Goal: Task Accomplishment & Management: Manage account settings

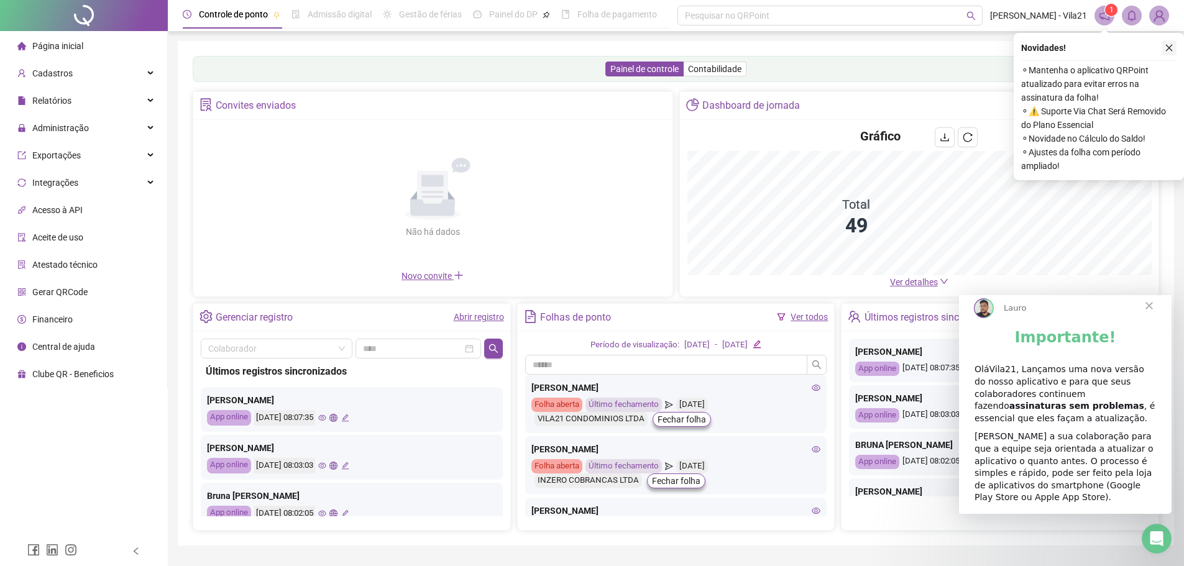
click at [1168, 45] on icon "close" at bounding box center [1169, 48] width 9 height 9
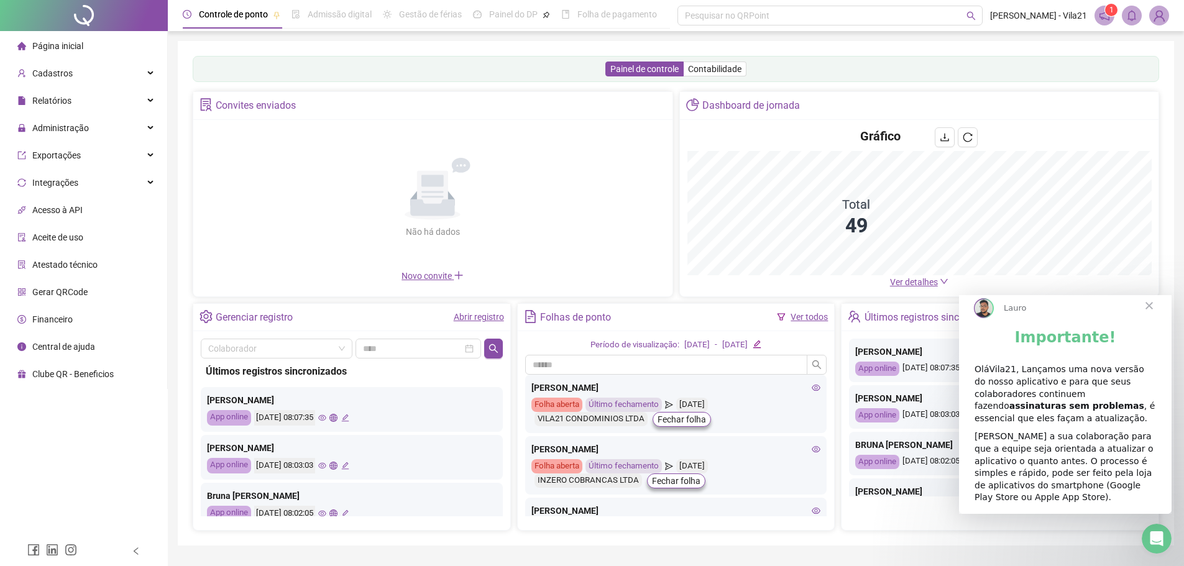
click at [1151, 316] on span "Fechar" at bounding box center [1149, 305] width 45 height 45
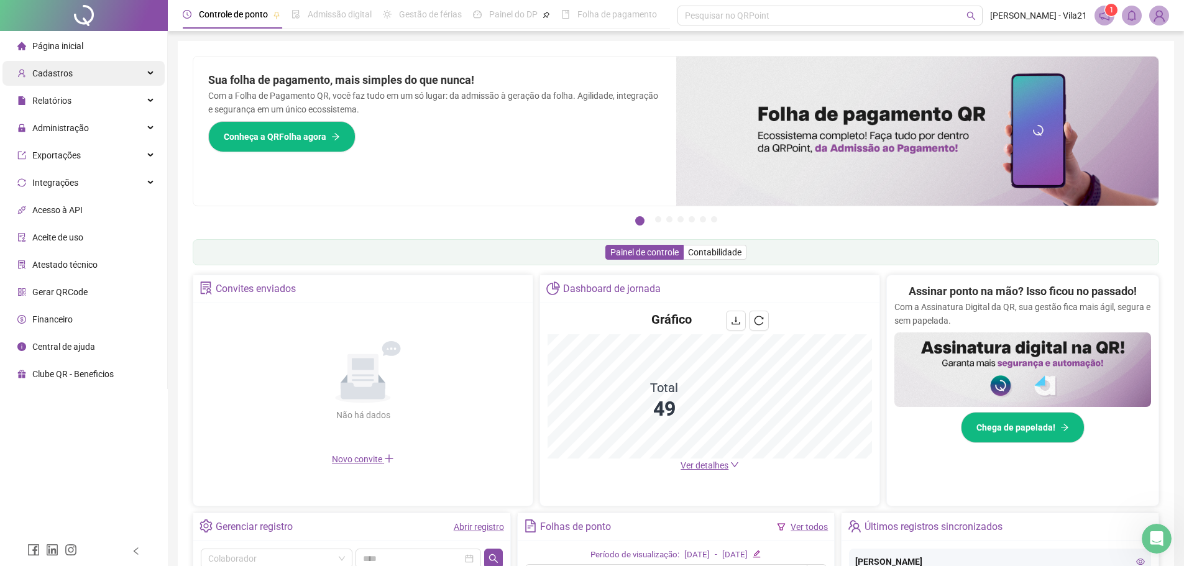
click at [110, 76] on div "Cadastros" at bounding box center [83, 73] width 162 height 25
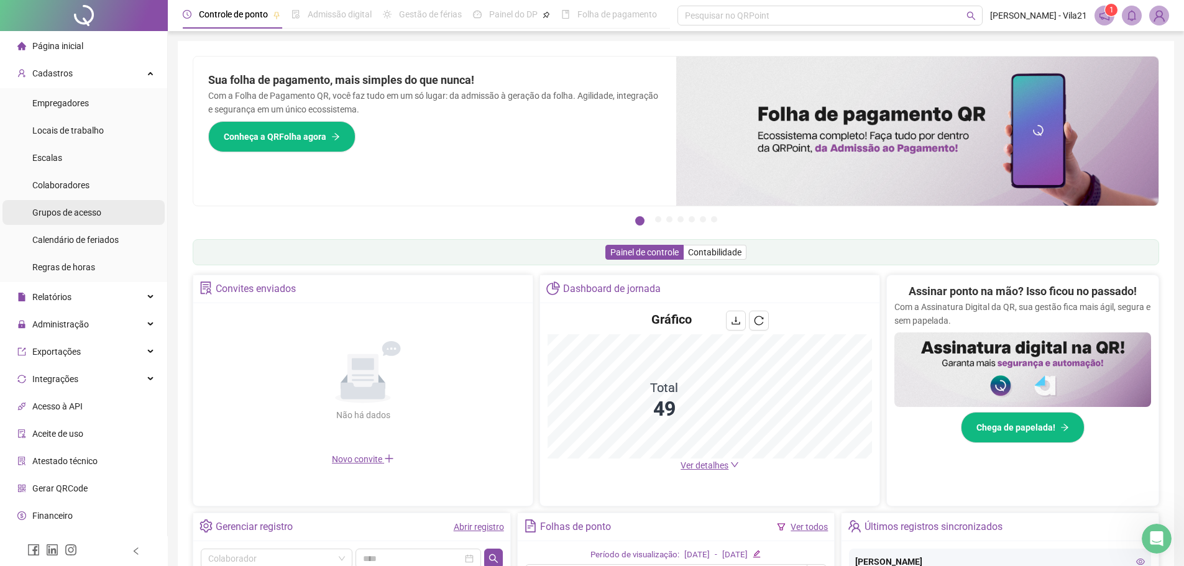
click at [68, 214] on span "Grupos de acesso" at bounding box center [66, 213] width 69 height 10
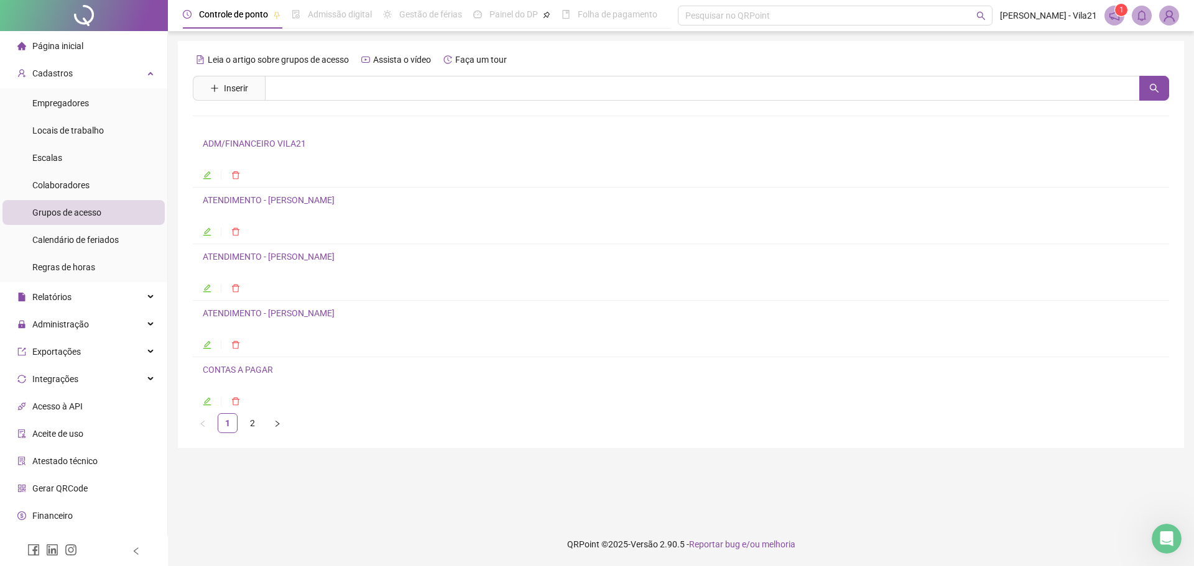
click at [206, 402] on icon "edit" at bounding box center [207, 401] width 9 height 9
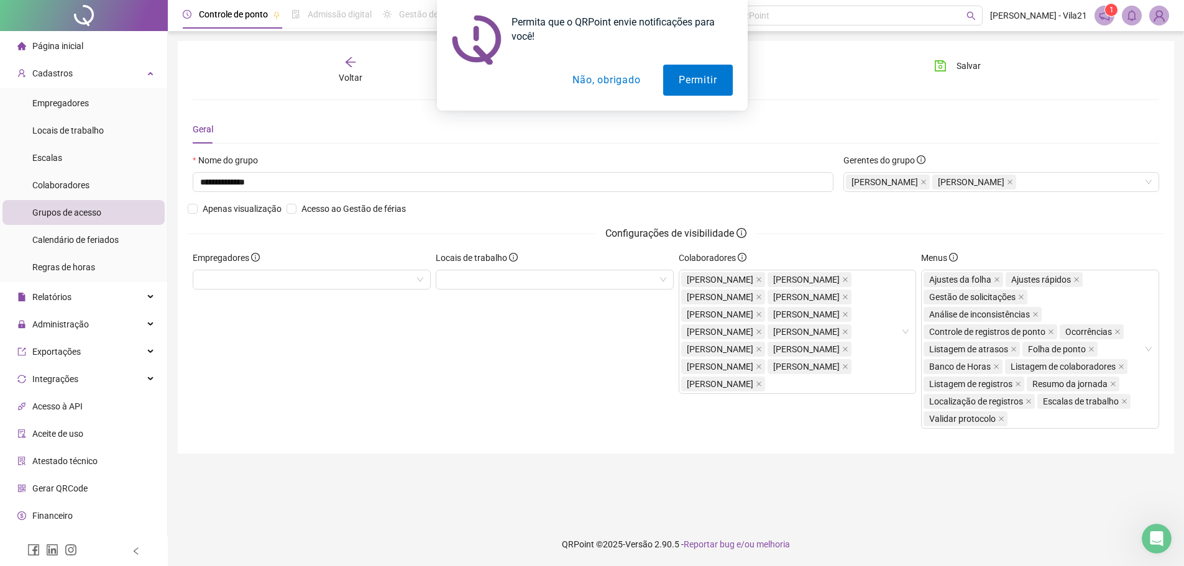
click at [620, 78] on button "Não, obrigado" at bounding box center [606, 80] width 99 height 31
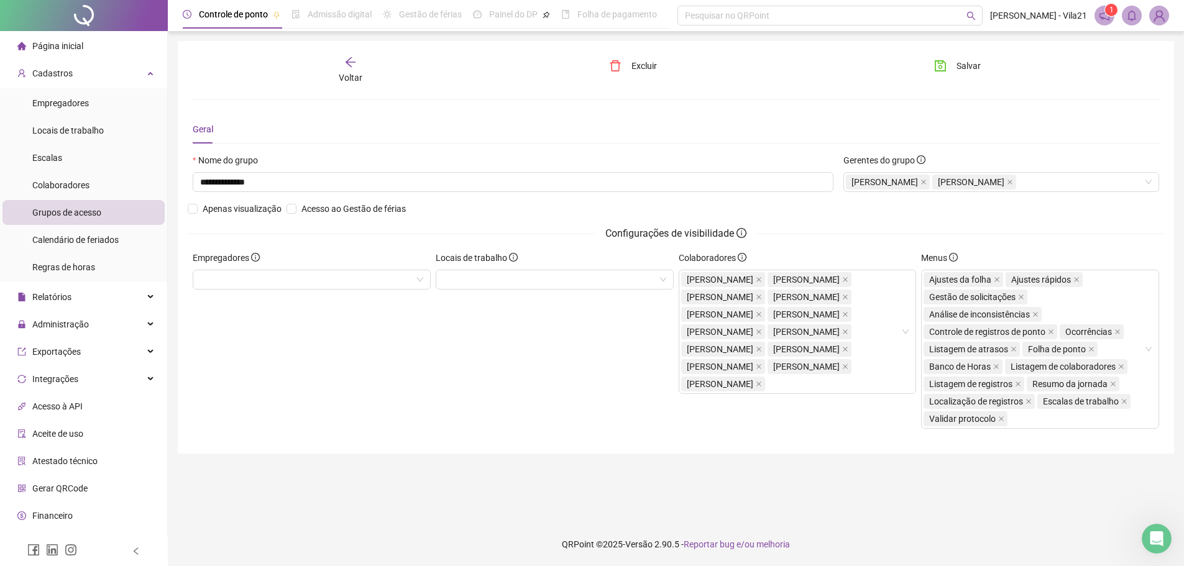
click at [796, 72] on div "Voltar Excluir Salvar" at bounding box center [676, 70] width 977 height 29
click at [79, 72] on div "Cadastros" at bounding box center [83, 73] width 162 height 25
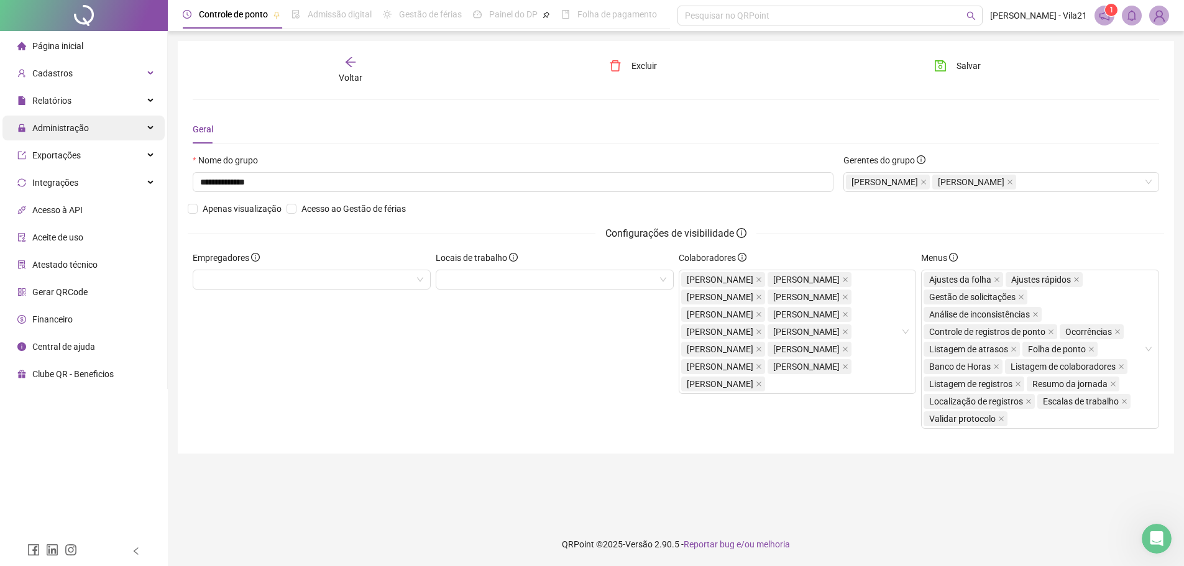
click at [64, 126] on span "Administração" at bounding box center [60, 128] width 57 height 10
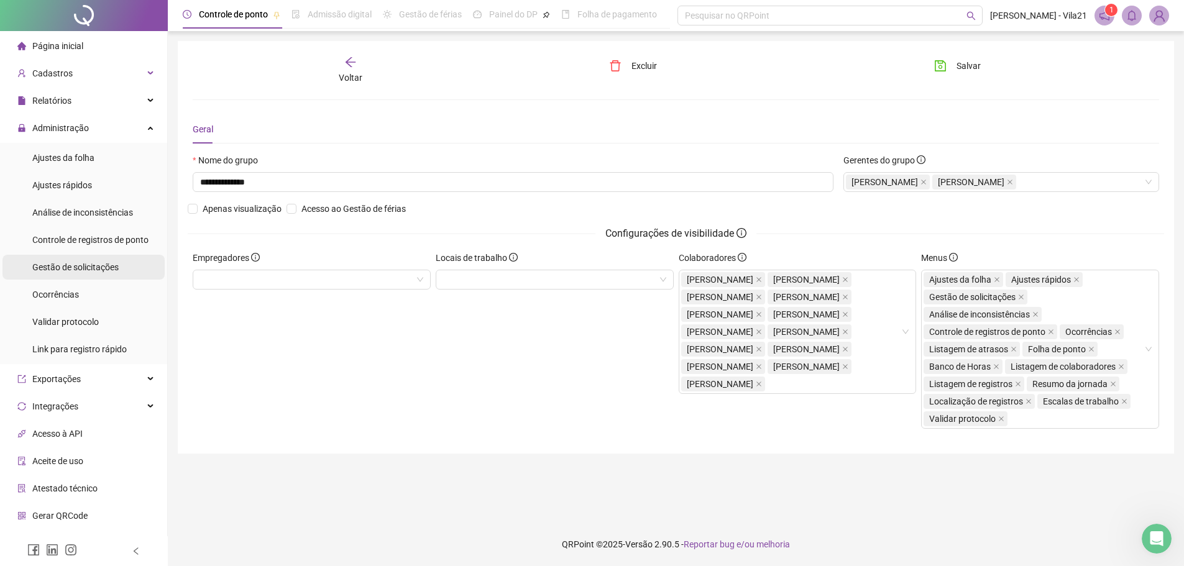
click at [63, 269] on span "Gestão de solicitações" at bounding box center [75, 267] width 86 height 10
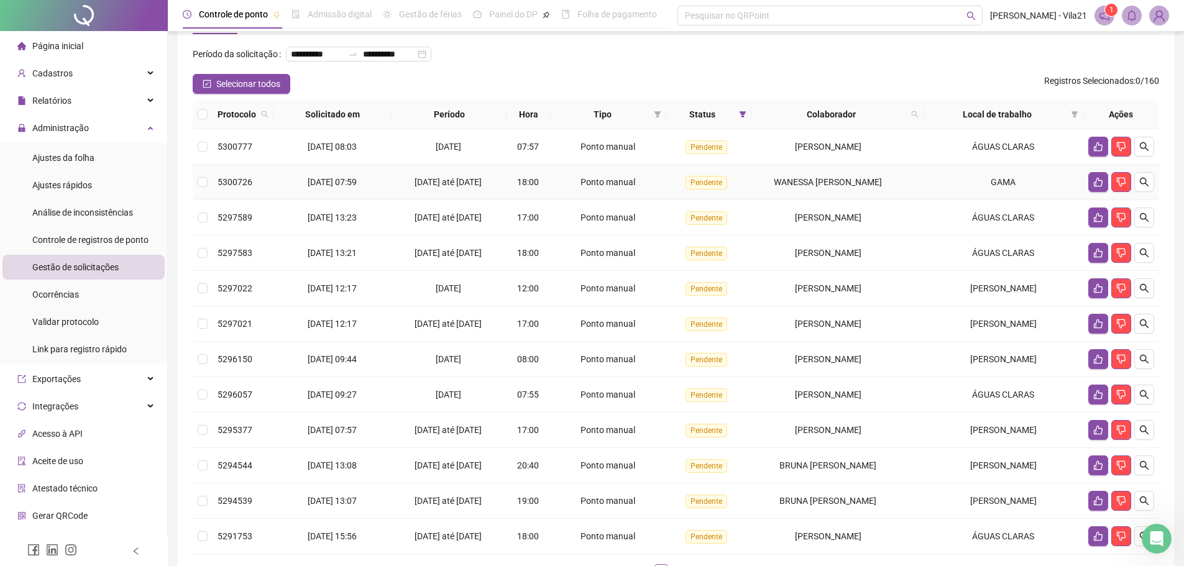
scroll to position [62, 0]
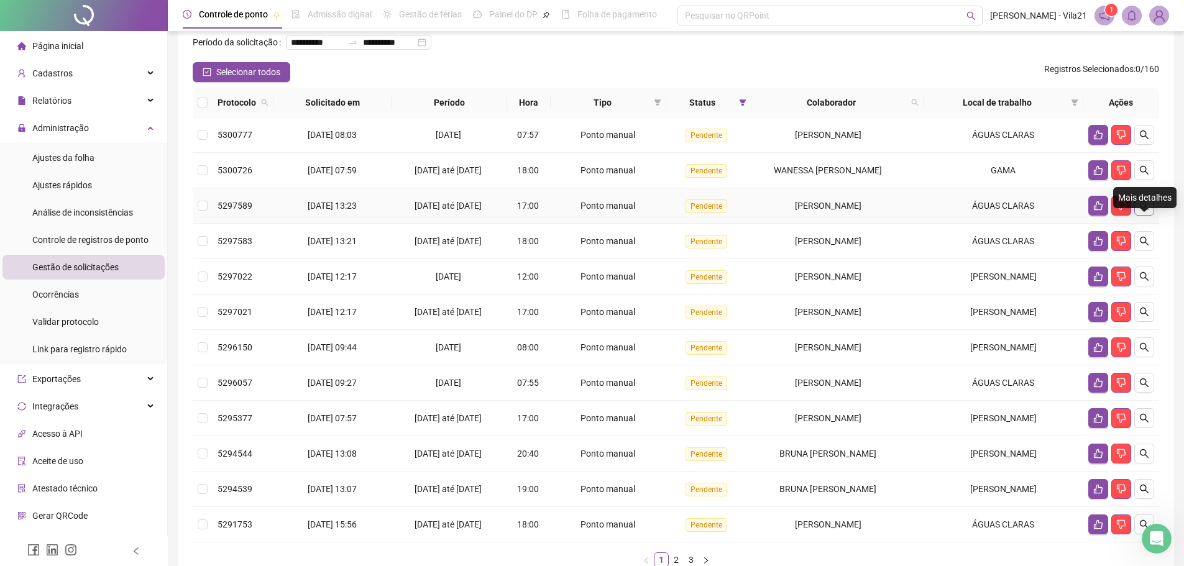
click at [1140, 211] on icon "search" at bounding box center [1145, 206] width 10 height 10
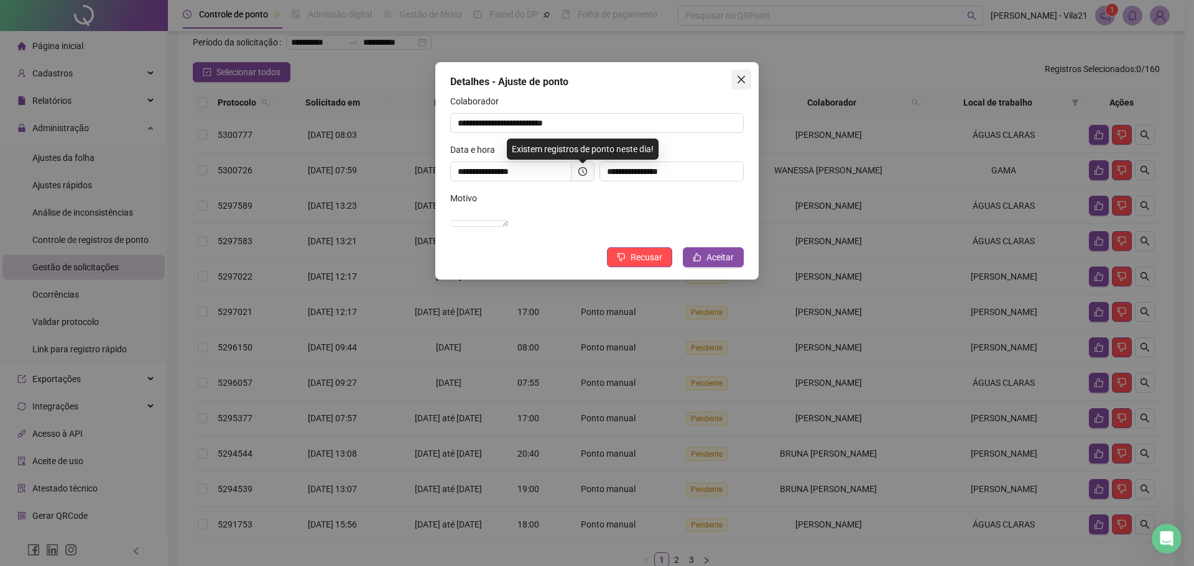
click at [745, 80] on icon "close" at bounding box center [741, 80] width 10 height 10
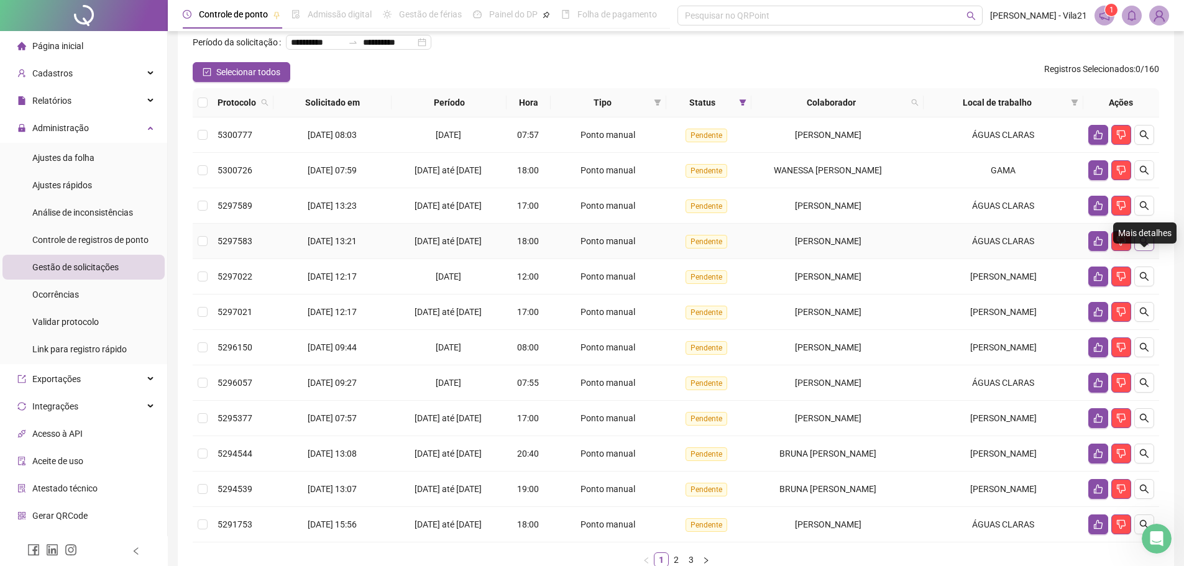
click at [1144, 251] on button "button" at bounding box center [1145, 241] width 20 height 20
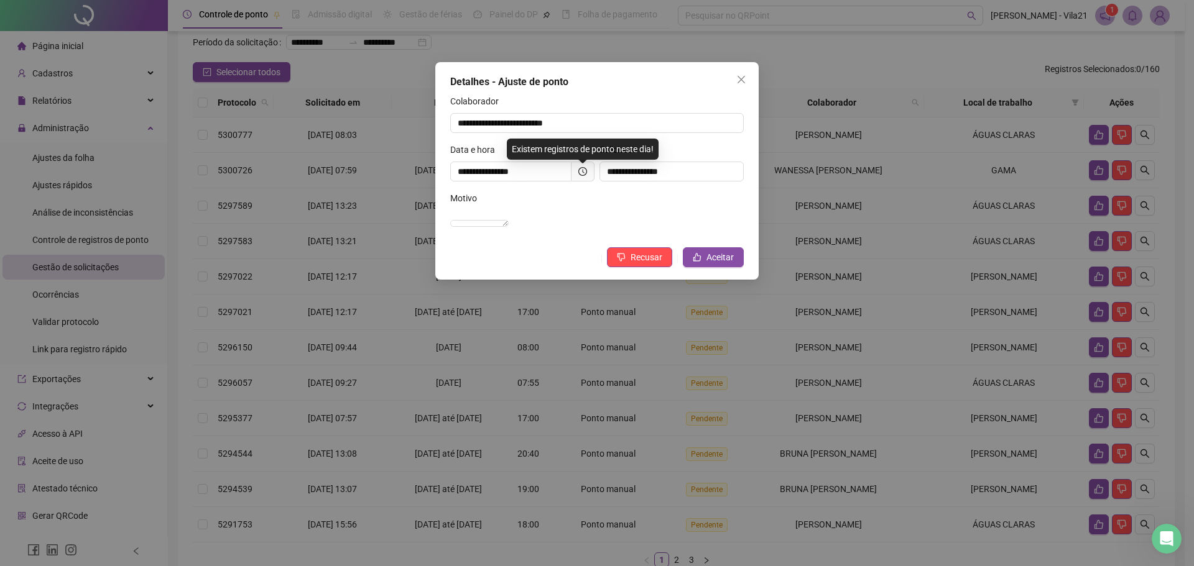
click at [740, 78] on icon "close" at bounding box center [741, 80] width 10 height 10
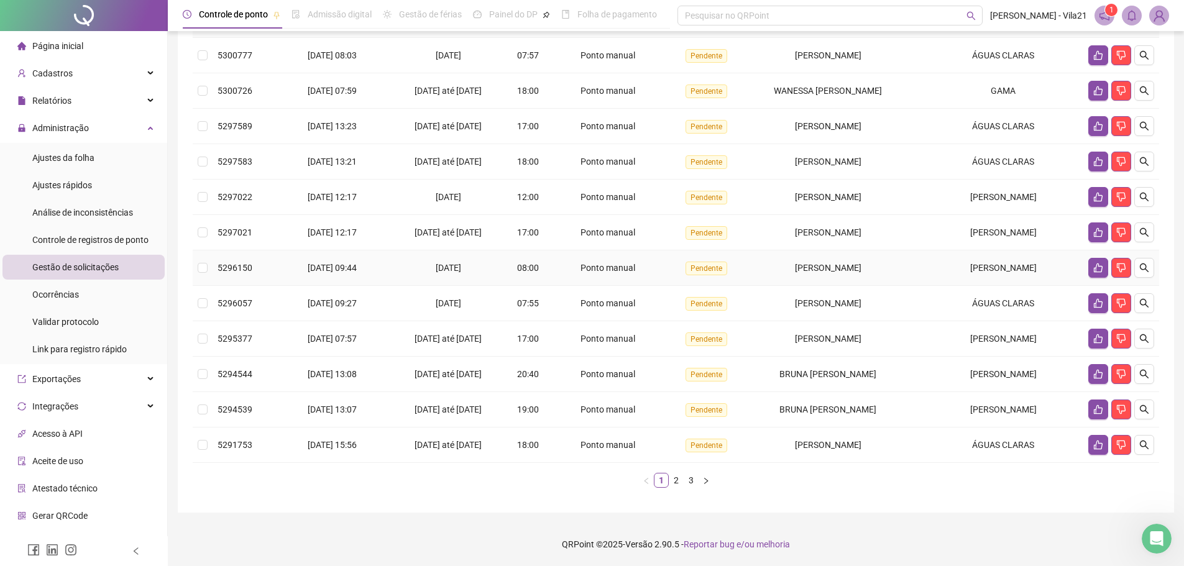
scroll to position [162, 0]
click at [679, 480] on link "2" at bounding box center [677, 481] width 14 height 14
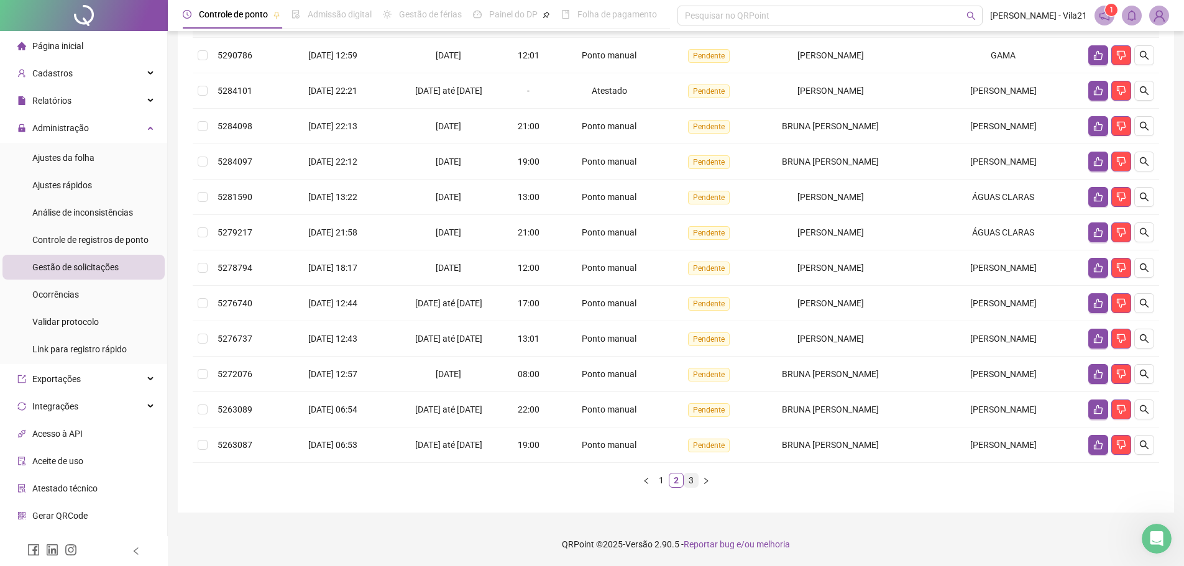
click at [689, 477] on link "3" at bounding box center [691, 481] width 14 height 14
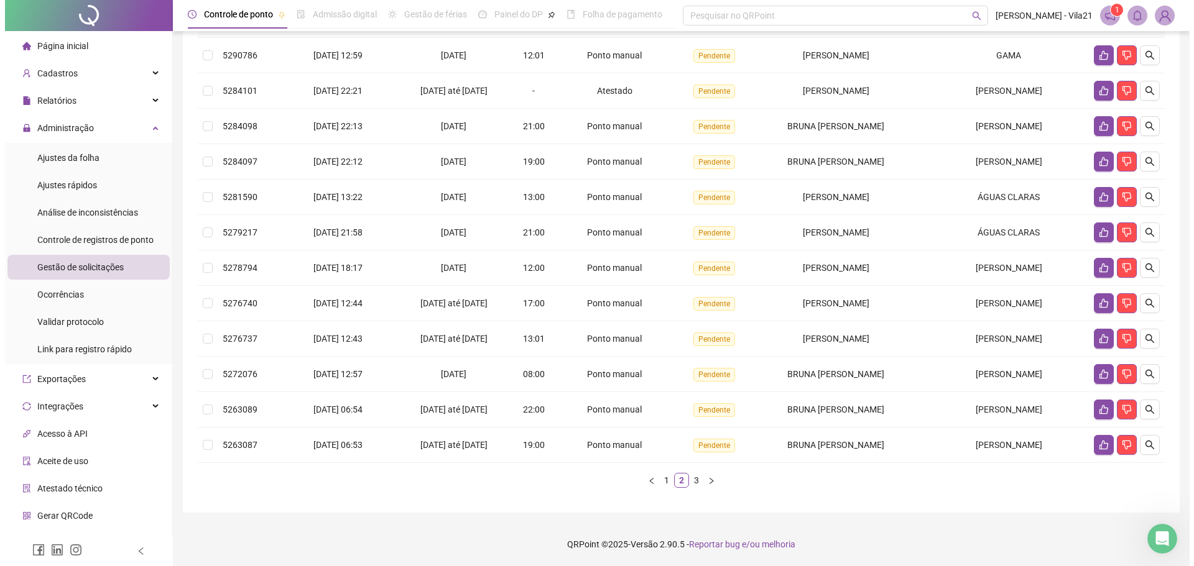
scroll to position [0, 0]
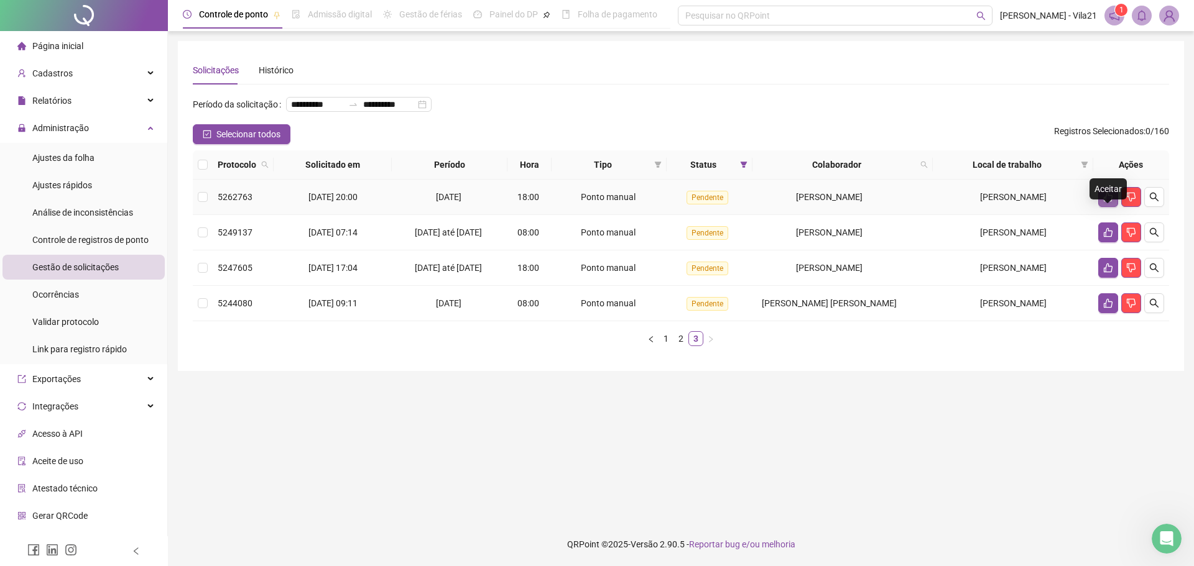
click at [1109, 202] on icon "like" at bounding box center [1108, 197] width 10 height 10
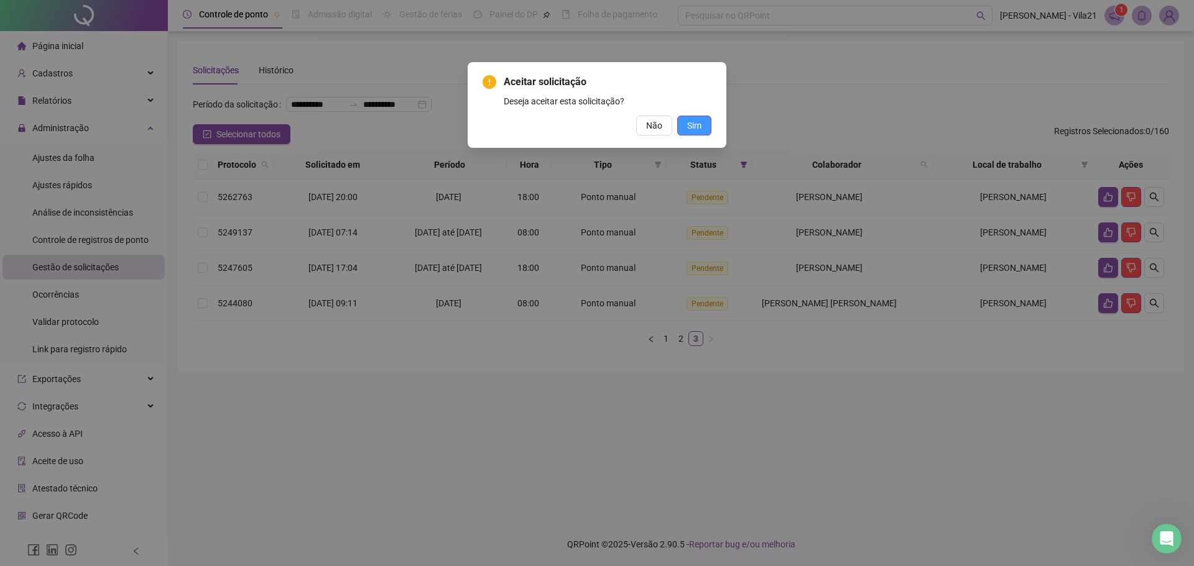
click at [689, 125] on span "Sim" at bounding box center [694, 126] width 14 height 14
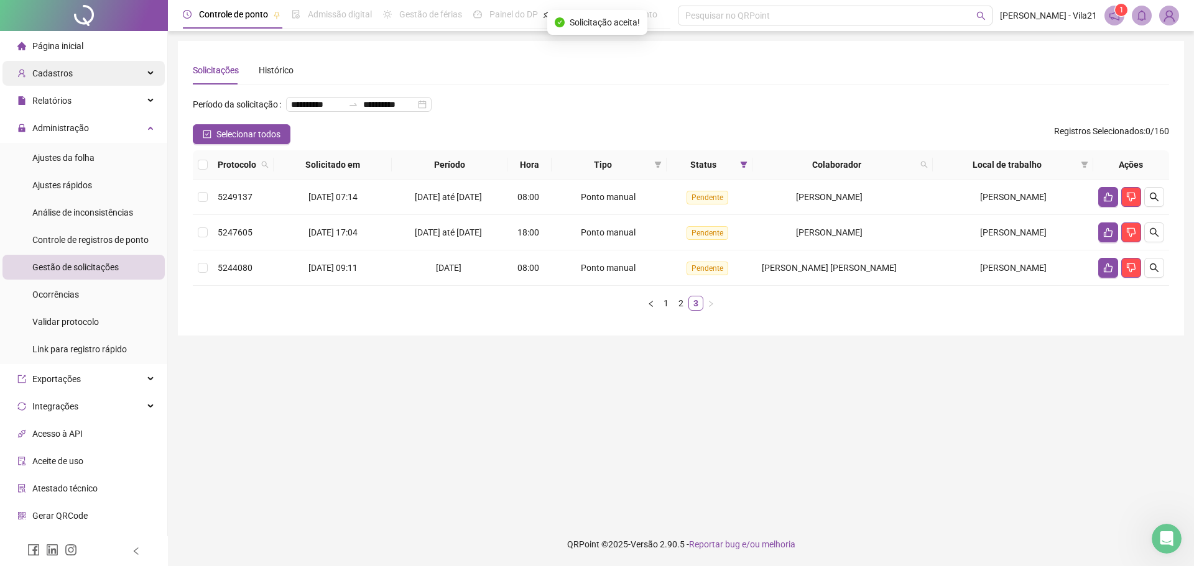
click at [60, 74] on span "Cadastros" at bounding box center [52, 73] width 40 height 10
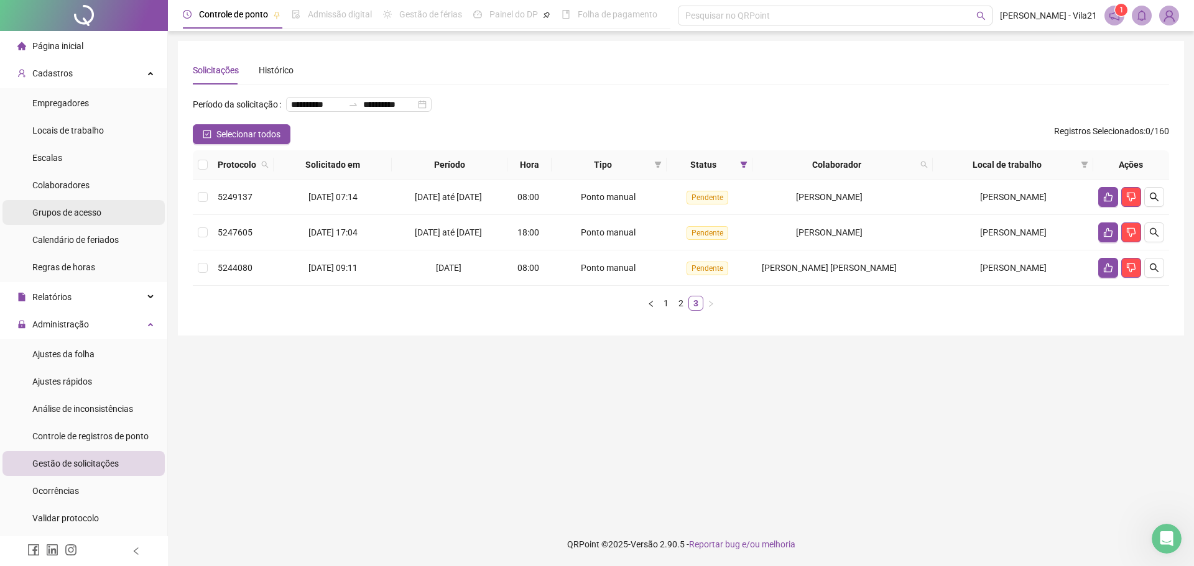
click at [65, 214] on span "Grupos de acesso" at bounding box center [66, 213] width 69 height 10
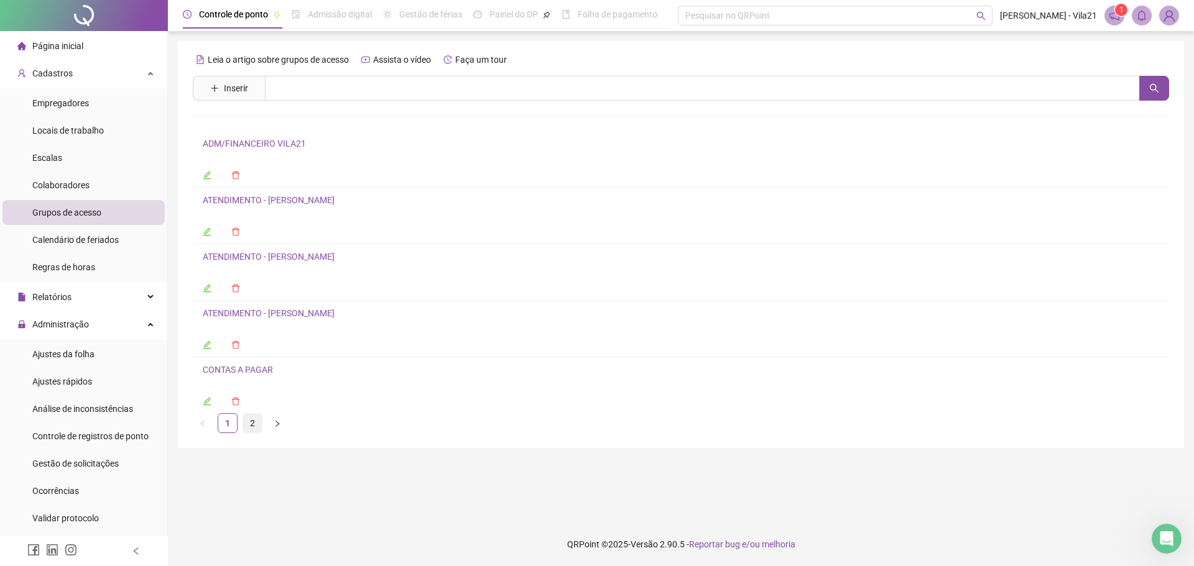
click at [252, 422] on link "2" at bounding box center [252, 423] width 19 height 19
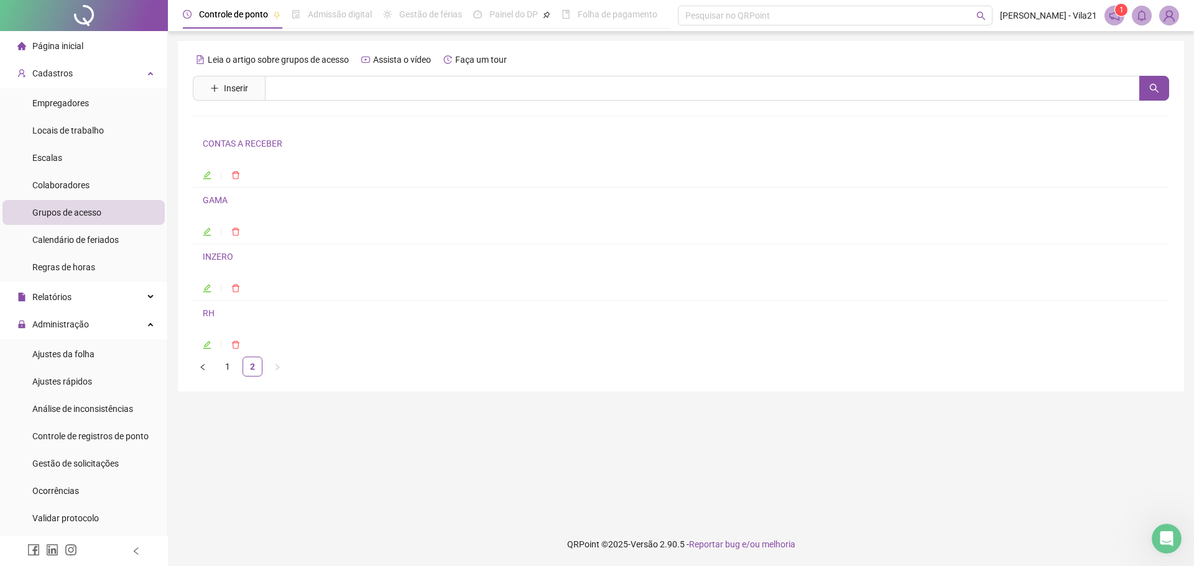
click at [204, 175] on icon "edit" at bounding box center [207, 175] width 9 height 9
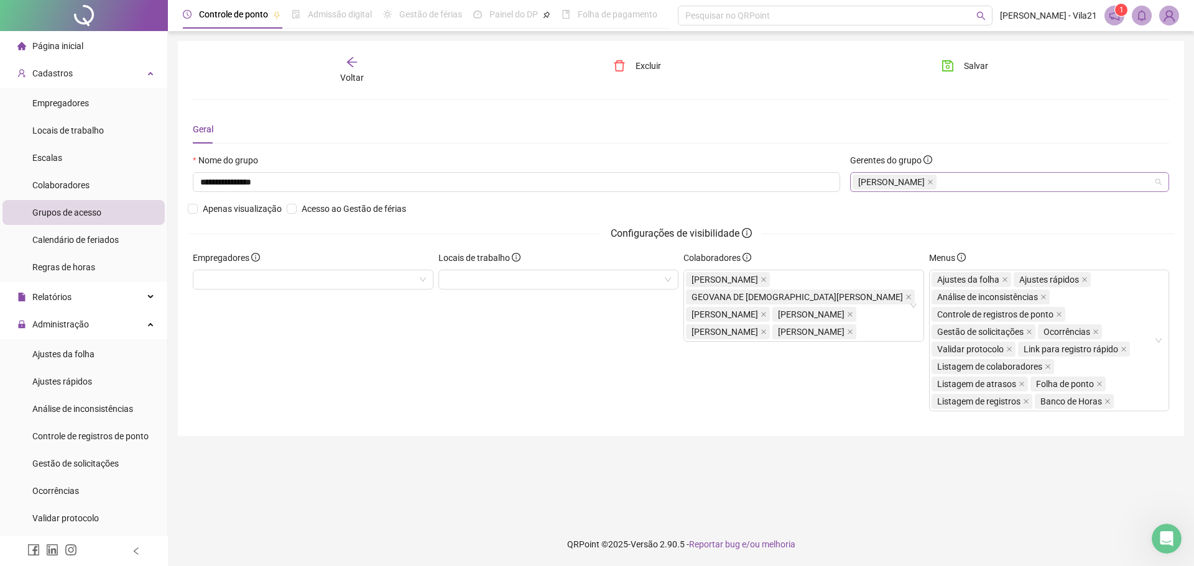
click at [1039, 180] on div "[PERSON_NAME]" at bounding box center [1009, 182] width 319 height 20
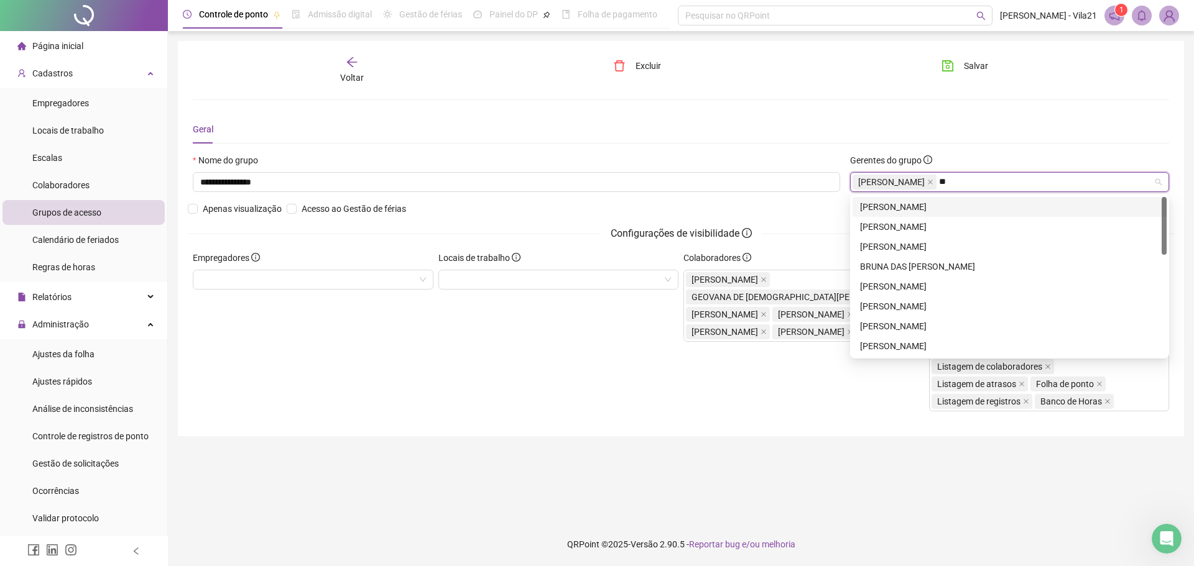
type input "***"
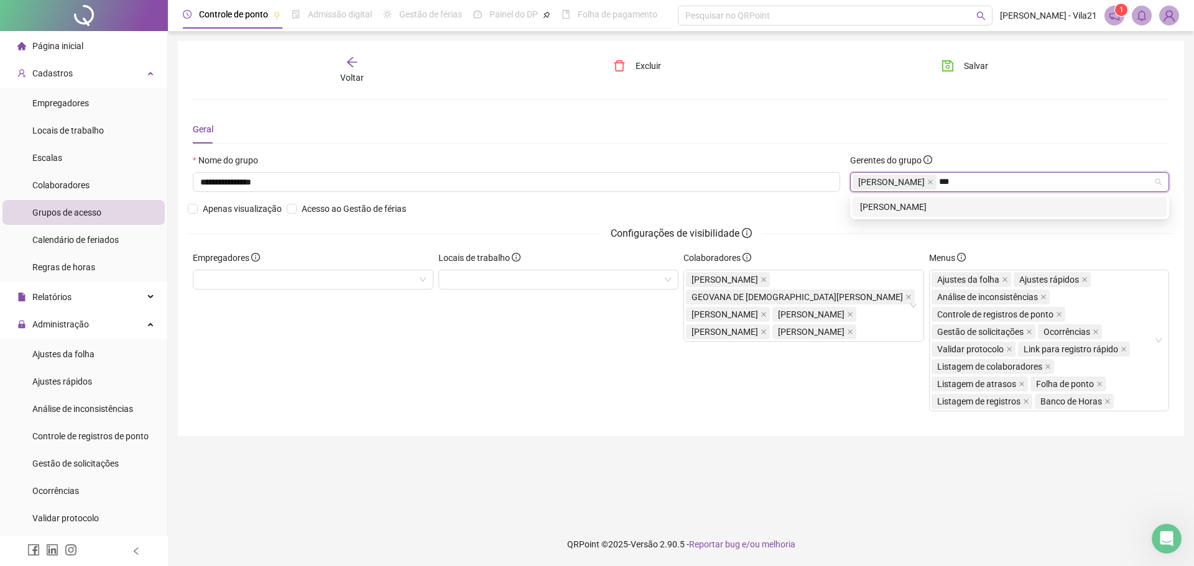
click at [975, 208] on div "[PERSON_NAME]" at bounding box center [1009, 207] width 299 height 14
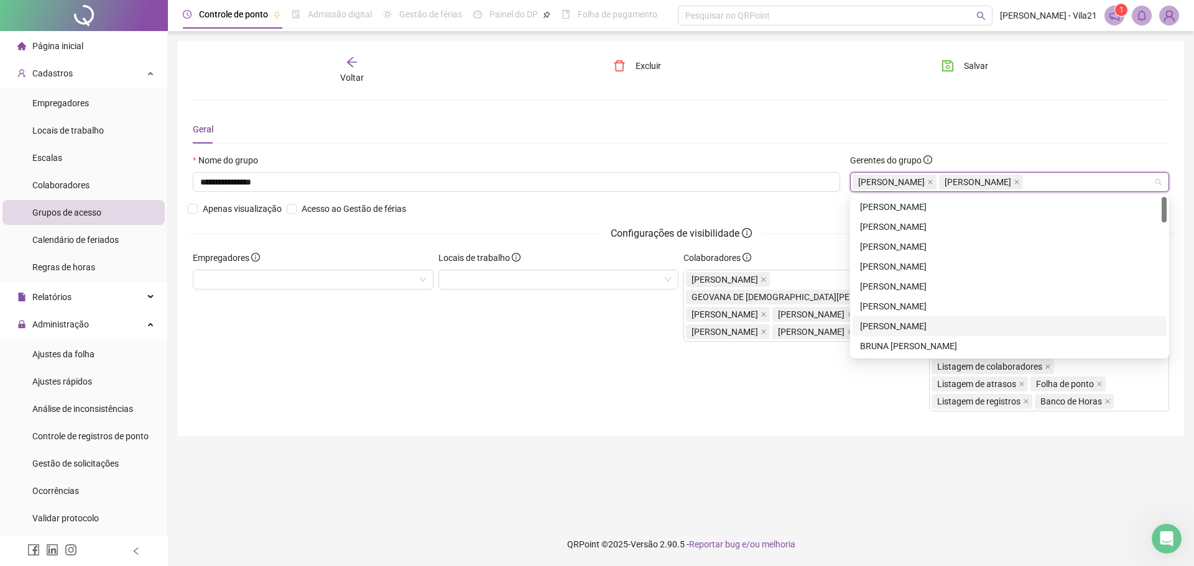
drag, startPoint x: 818, startPoint y: 465, endPoint x: 820, endPoint y: 448, distance: 17.0
click at [818, 460] on main "**********" at bounding box center [681, 277] width 1006 height 472
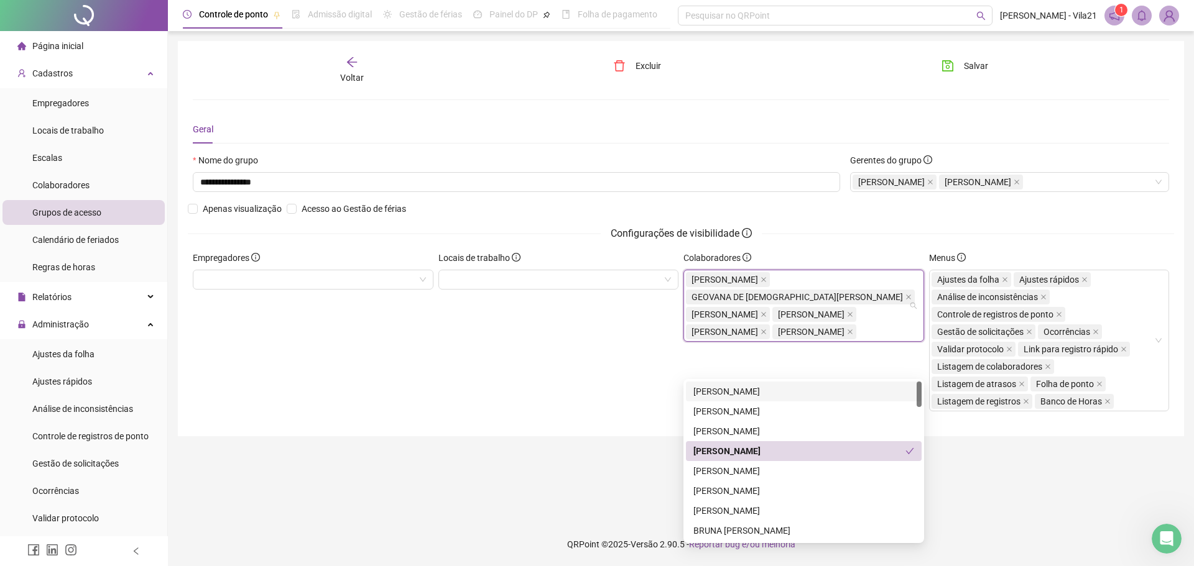
click at [859, 336] on input "search" at bounding box center [860, 331] width 2 height 9
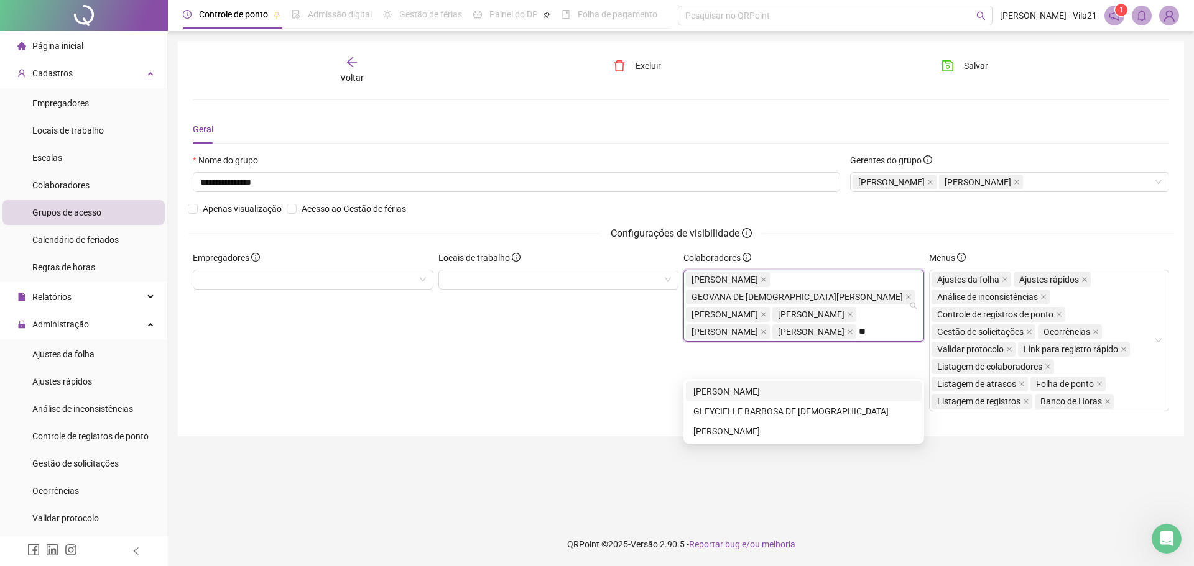
type input "***"
click at [819, 394] on div "[PERSON_NAME]" at bounding box center [803, 392] width 221 height 14
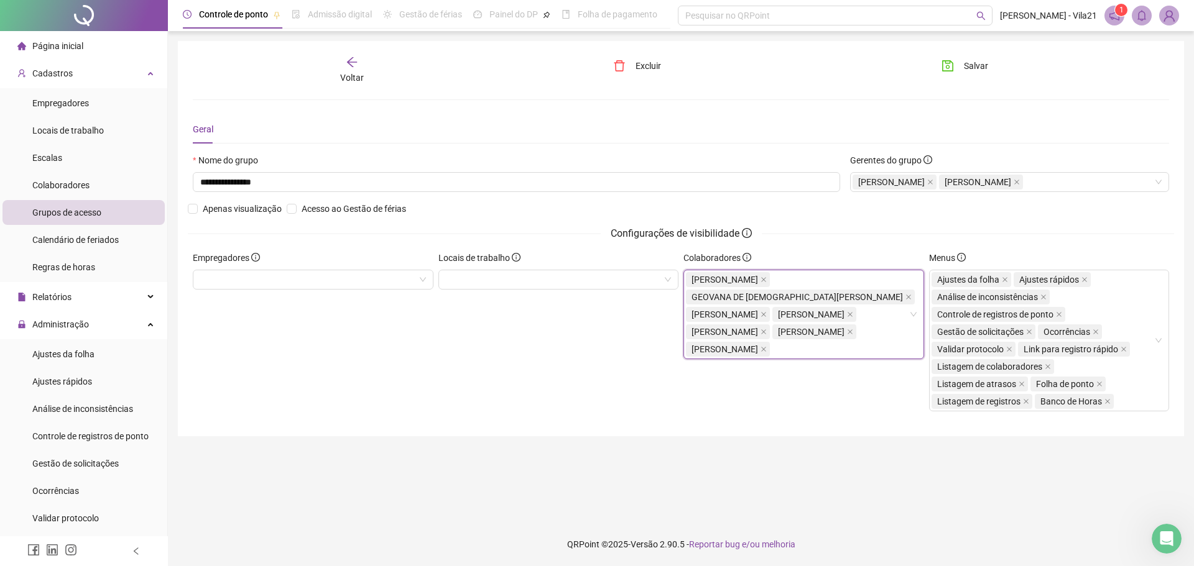
click at [1101, 476] on main "**********" at bounding box center [681, 277] width 1006 height 472
click at [949, 67] on icon "save" at bounding box center [947, 65] width 11 height 11
